Goal: Find specific page/section: Find specific page/section

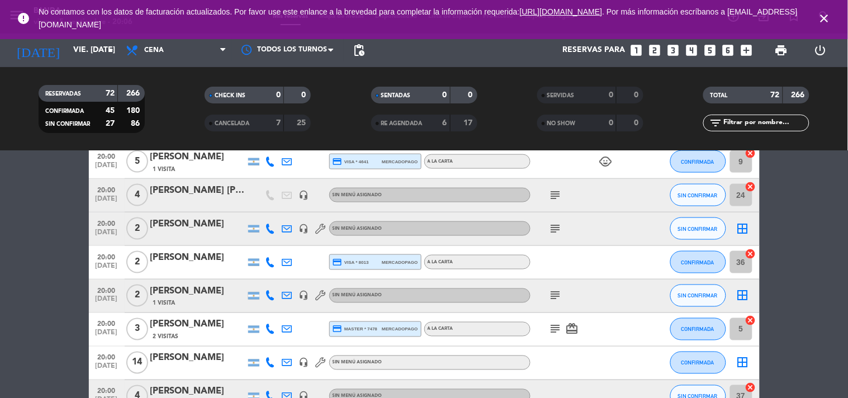
scroll to position [401, 0]
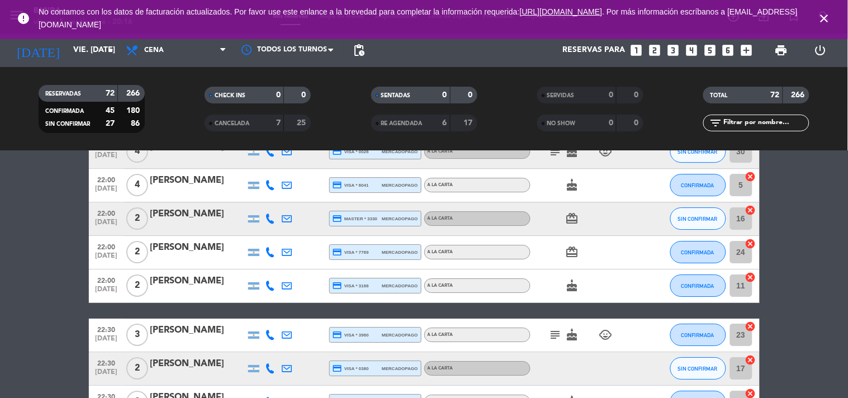
scroll to position [2050, 0]
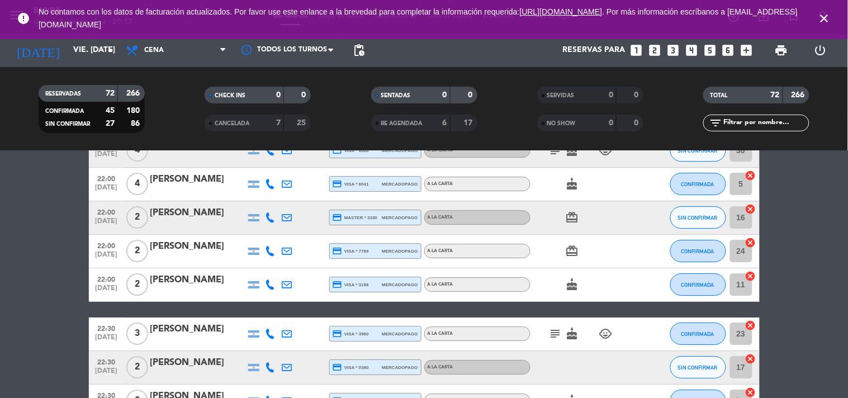
click at [390, 260] on div "22:00 [DATE] 2 [PERSON_NAME] credit_card visa * 7769 mercadopago A LA CARTA car…" at bounding box center [424, 252] width 671 height 34
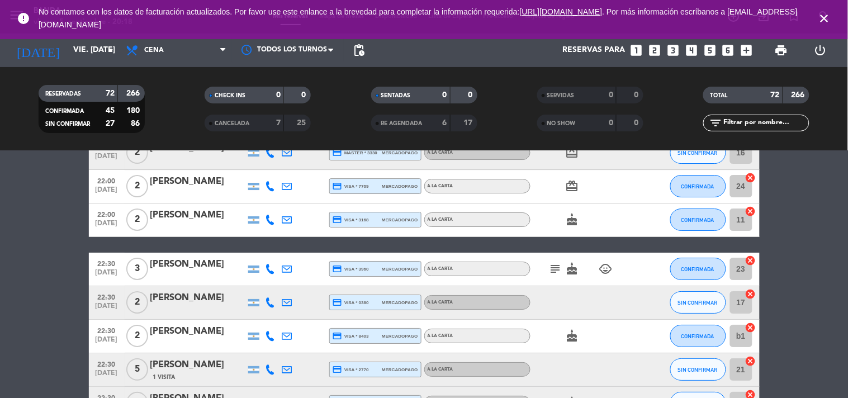
scroll to position [2125, 0]
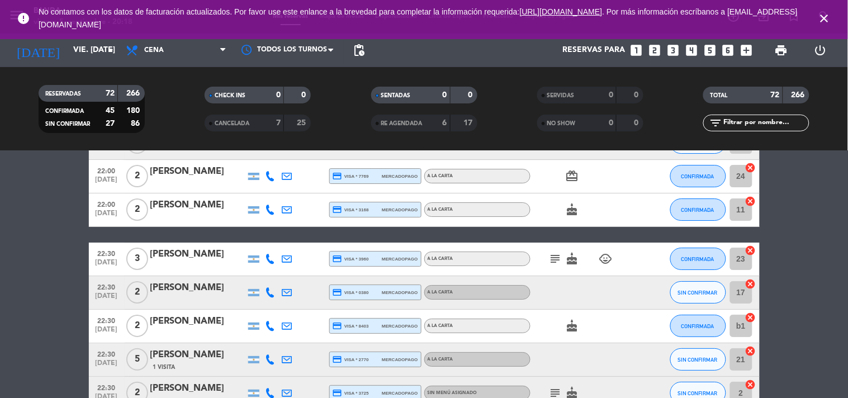
click at [556, 260] on icon "subject" at bounding box center [555, 258] width 13 height 13
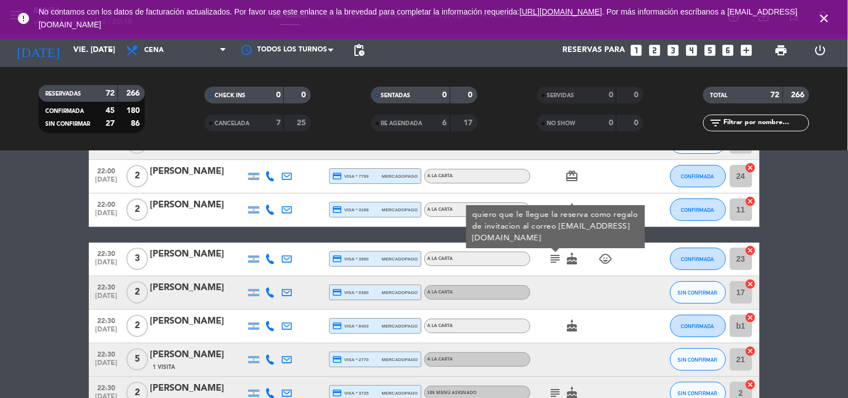
click at [267, 261] on icon at bounding box center [270, 259] width 10 height 10
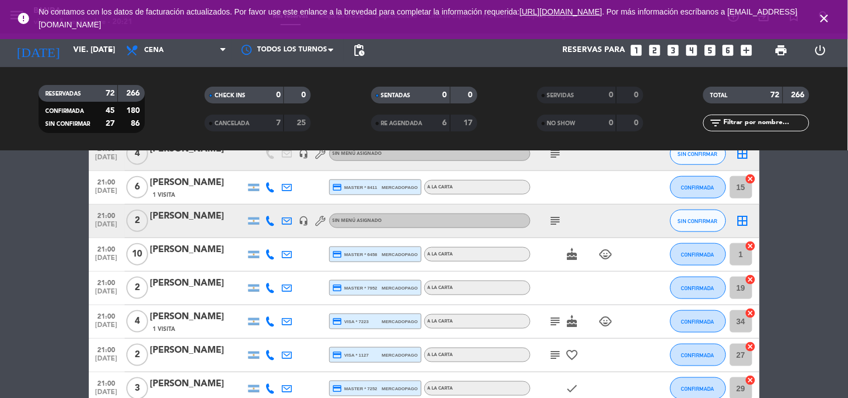
scroll to position [1381, 0]
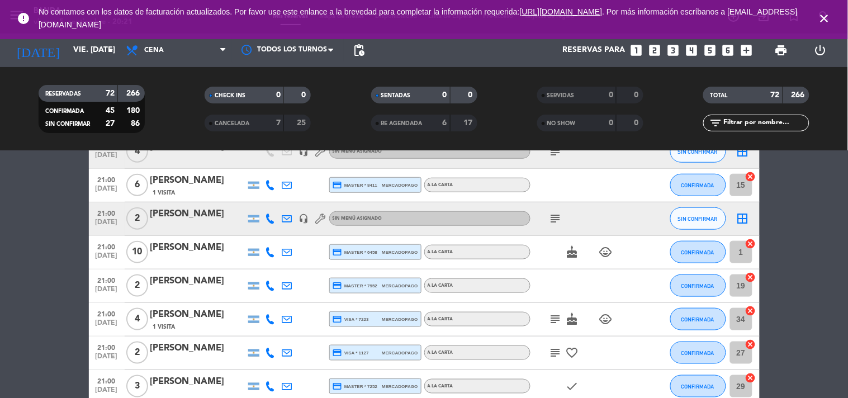
click at [559, 215] on icon "subject" at bounding box center [555, 218] width 13 height 13
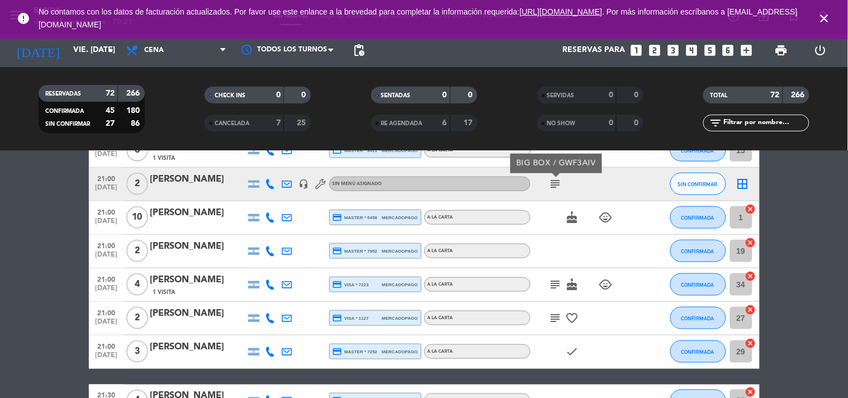
click at [554, 320] on icon "subject" at bounding box center [555, 317] width 13 height 13
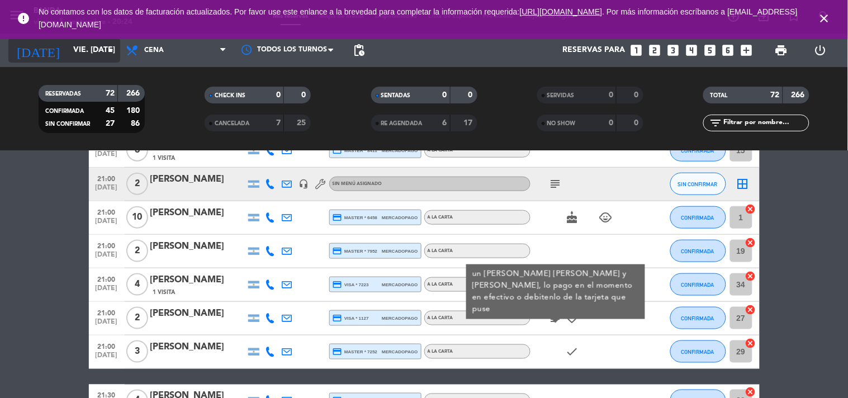
click at [99, 48] on input "vie. [DATE]" at bounding box center [121, 50] width 106 height 20
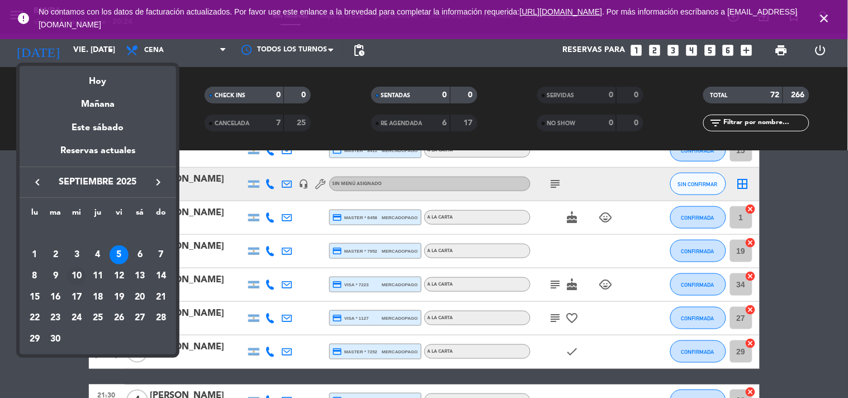
click at [68, 274] on div "10" at bounding box center [76, 276] width 19 height 19
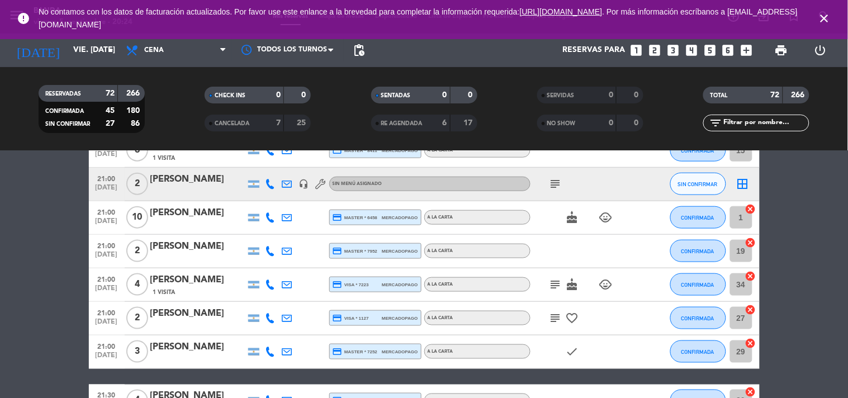
type input "mié. [DATE]"
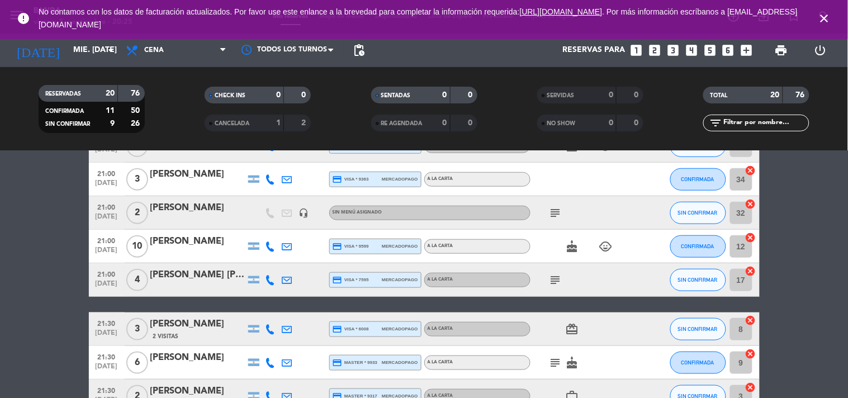
scroll to position [0, 0]
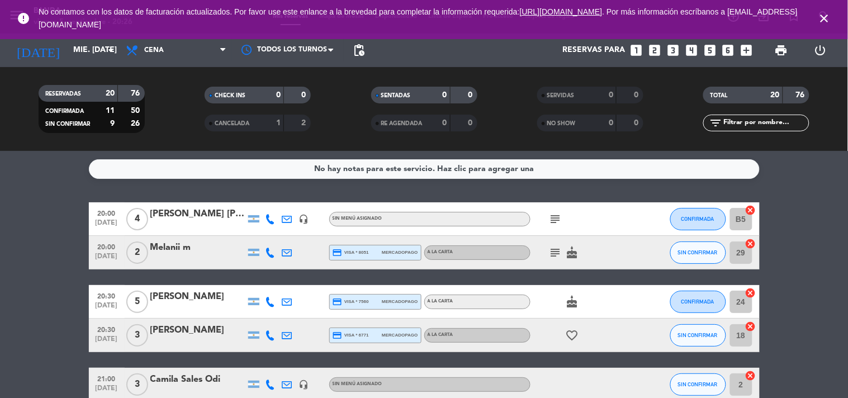
click at [822, 23] on icon "close" at bounding box center [824, 18] width 13 height 13
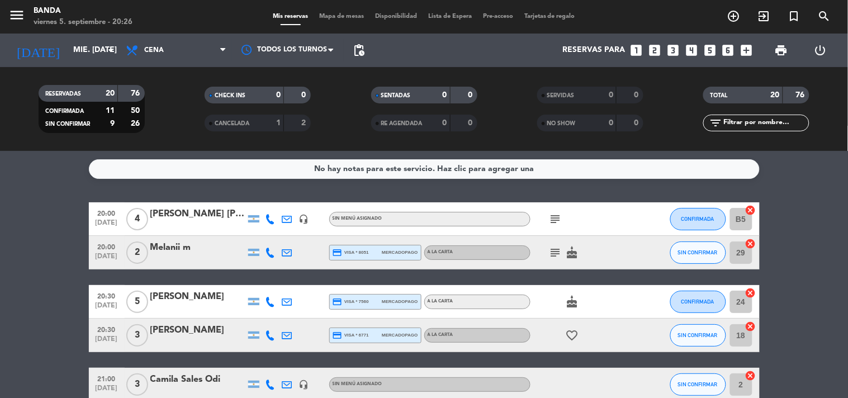
click at [559, 14] on span "Tarjetas de regalo" at bounding box center [550, 16] width 62 height 6
